Goal: Information Seeking & Learning: Learn about a topic

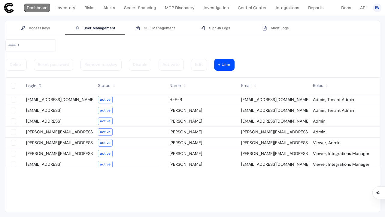
click at [43, 8] on link "Dashboard" at bounding box center [37, 8] width 26 height 8
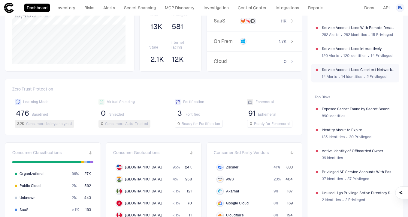
scroll to position [77, 0]
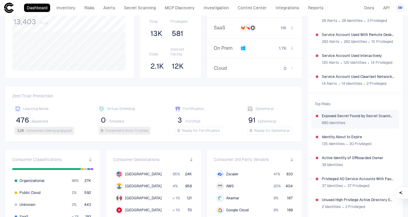
click at [349, 120] on div "890 Identities" at bounding box center [358, 123] width 73 height 9
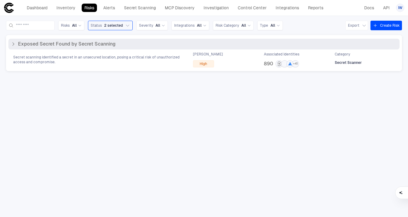
click at [102, 46] on span "Exposed Secret Found by Secret Scanning" at bounding box center [67, 44] width 98 height 6
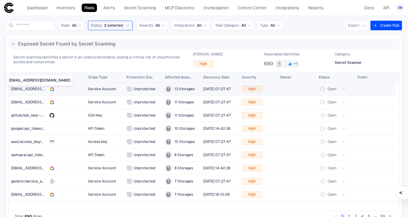
click at [32, 91] on span "[EMAIL_ADDRESS][DOMAIN_NAME]" at bounding box center [41, 89] width 61 height 4
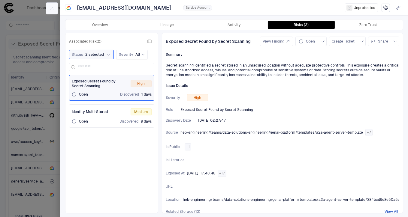
click at [52, 9] on icon "button" at bounding box center [52, 8] width 5 height 5
